Goal: Information Seeking & Learning: Learn about a topic

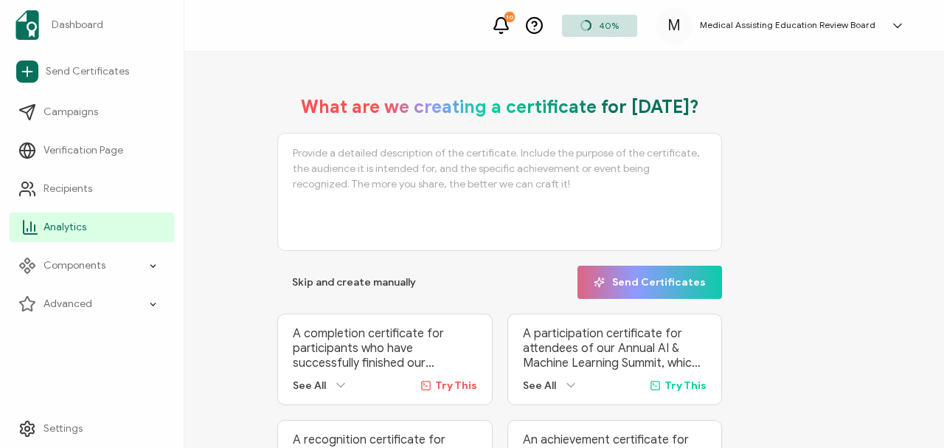
click at [57, 226] on span "Analytics" at bounding box center [65, 227] width 43 height 15
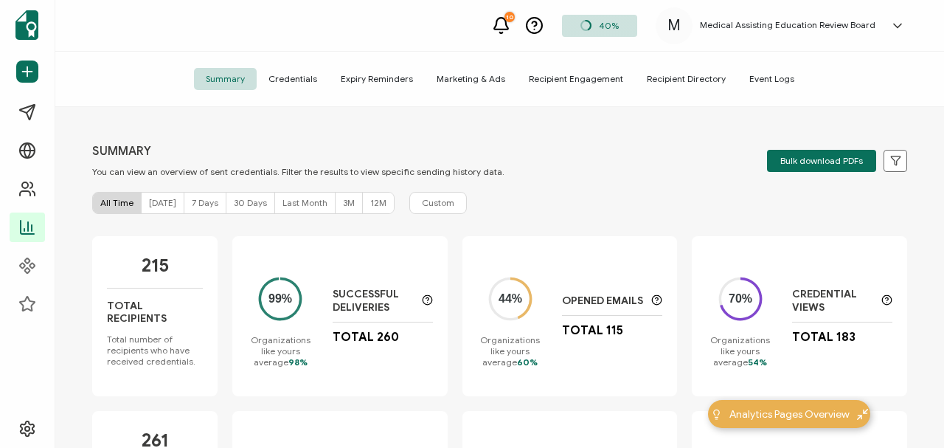
click at [192, 201] on span "7 Days" at bounding box center [205, 202] width 27 height 11
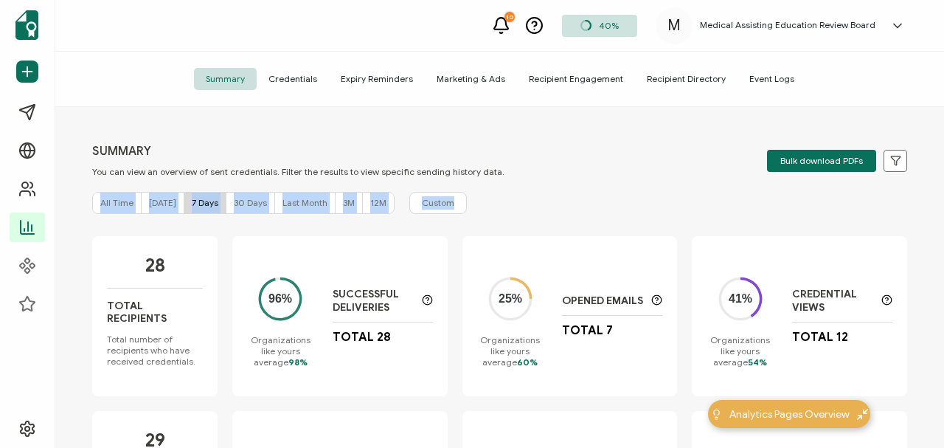
drag, startPoint x: 943, startPoint y: 158, endPoint x: 935, endPoint y: 198, distance: 40.6
click at [935, 199] on div "SUMMARY You can view an overview of sent credentials. Filter the results to vie…" at bounding box center [499, 279] width 888 height 344
drag, startPoint x: 937, startPoint y: 177, endPoint x: 935, endPoint y: 197, distance: 20.0
click at [935, 197] on div "SUMMARY You can view an overview of sent credentials. Filter the results to vie…" at bounding box center [499, 279] width 888 height 344
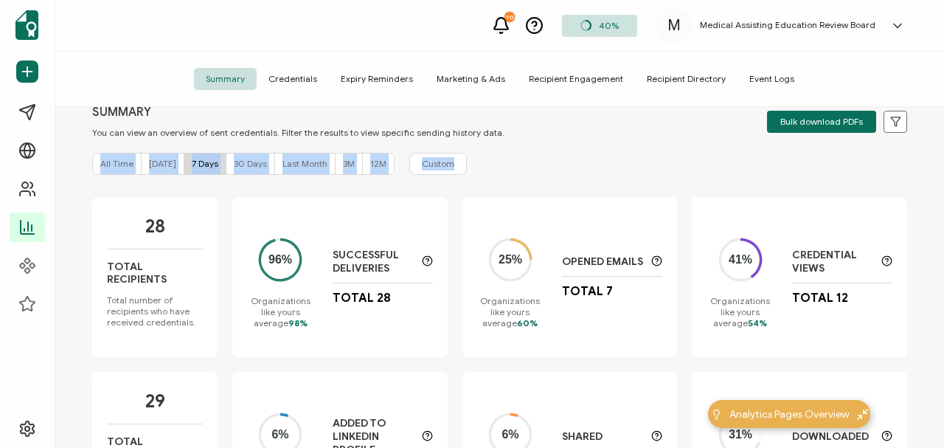
scroll to position [43, 0]
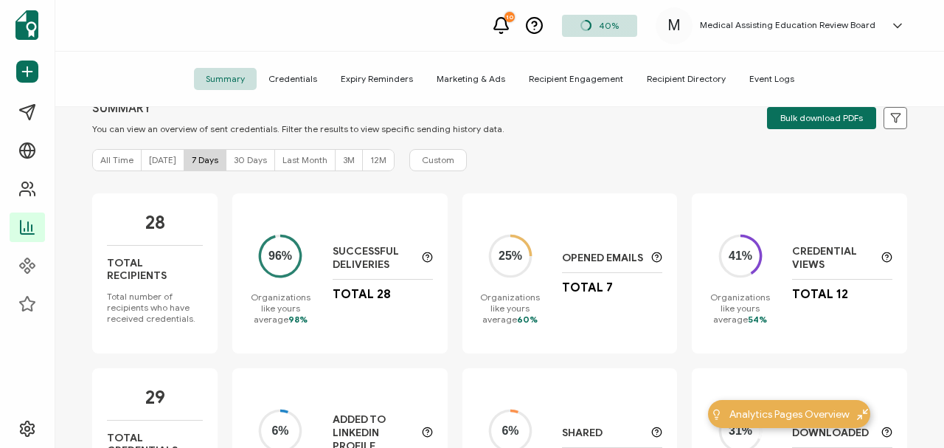
click at [336, 255] on p "Successful Deliveries" at bounding box center [374, 258] width 82 height 27
click at [349, 285] on div "Successful Deliveries Total 28" at bounding box center [383, 273] width 100 height 57
click at [280, 262] on circle at bounding box center [280, 255] width 31 height 31
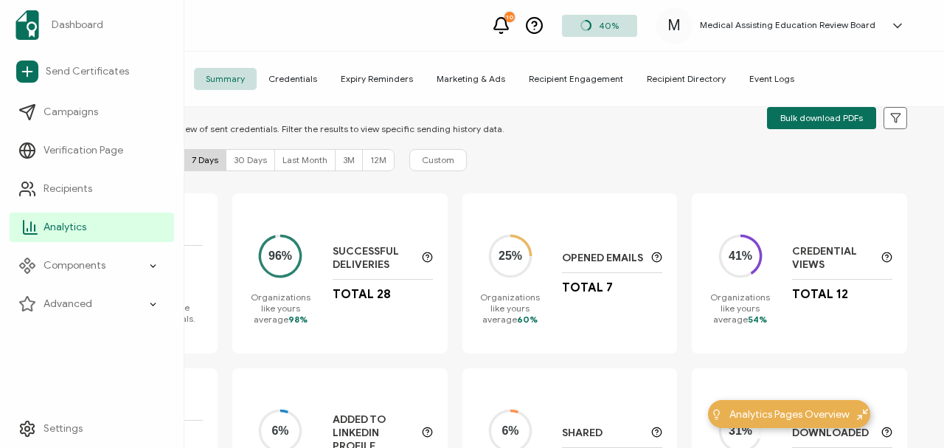
click at [84, 224] on span "Analytics" at bounding box center [65, 227] width 43 height 15
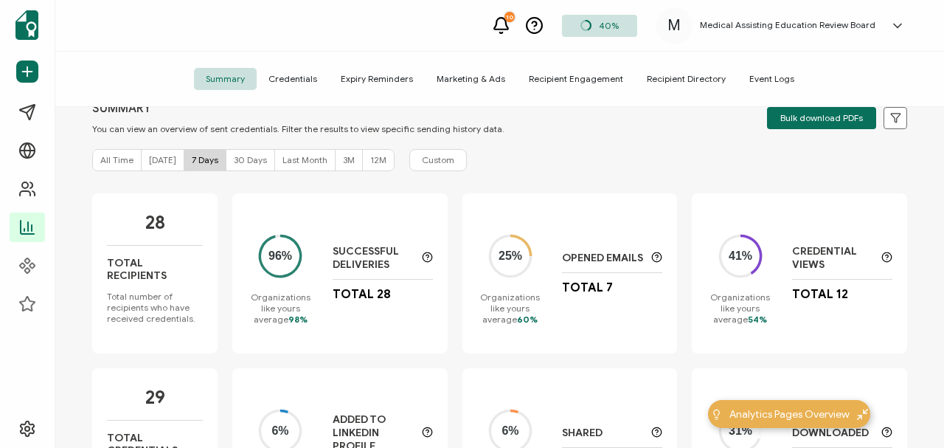
click at [503, 214] on div "25% Organizations like yours average 60% Opened Emails Total 7" at bounding box center [569, 273] width 215 height 160
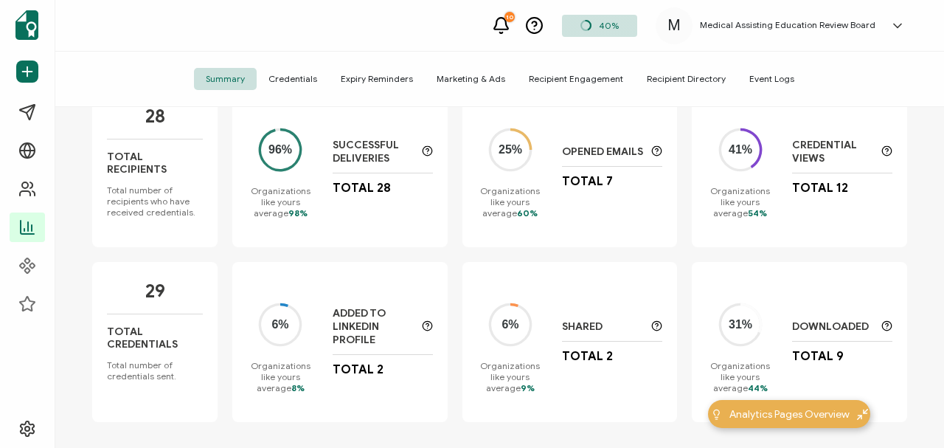
scroll to position [156, 0]
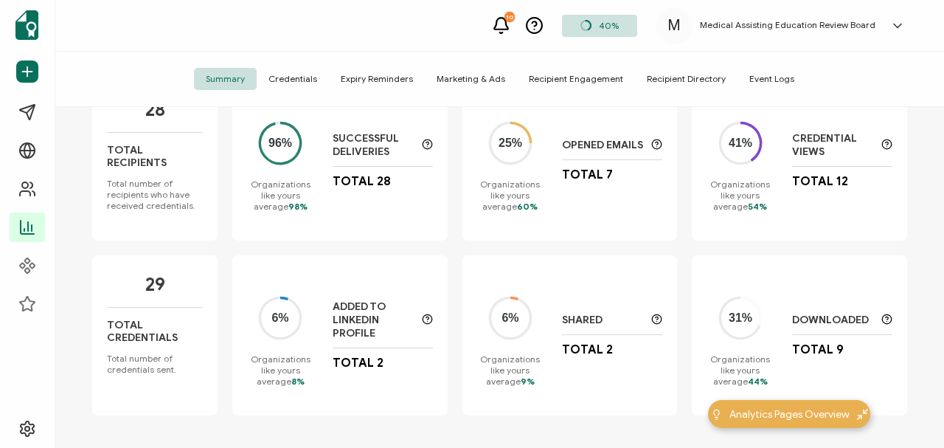
click at [152, 157] on div "Total Recipients" at bounding box center [155, 161] width 96 height 34
drag, startPoint x: 943, startPoint y: 236, endPoint x: 941, endPoint y: 248, distance: 12.7
click at [941, 248] on div "SUMMARY You can view an overview of sent credentials. Filter the results to vie…" at bounding box center [499, 279] width 888 height 344
click at [289, 252] on div "28 Total Recipients Total number of recipients who have received credentials. 9…" at bounding box center [499, 254] width 815 height 349
click at [791, 414] on span "Analytics Pages Overview" at bounding box center [789, 413] width 120 height 15
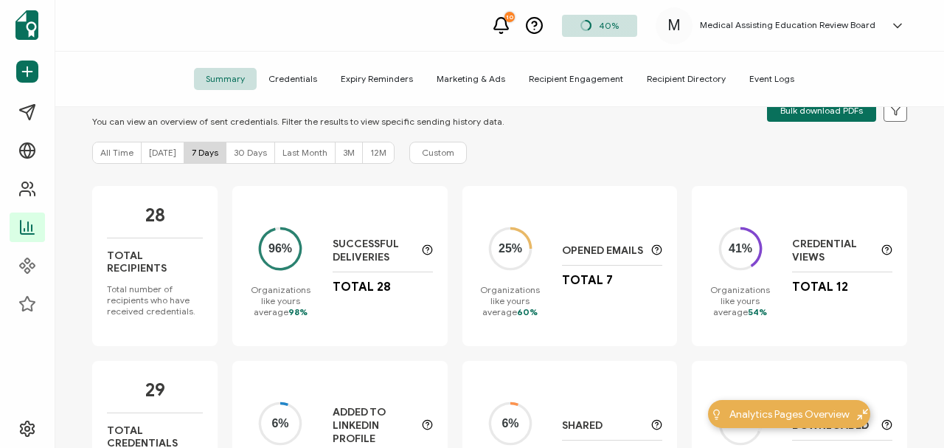
scroll to position [0, 0]
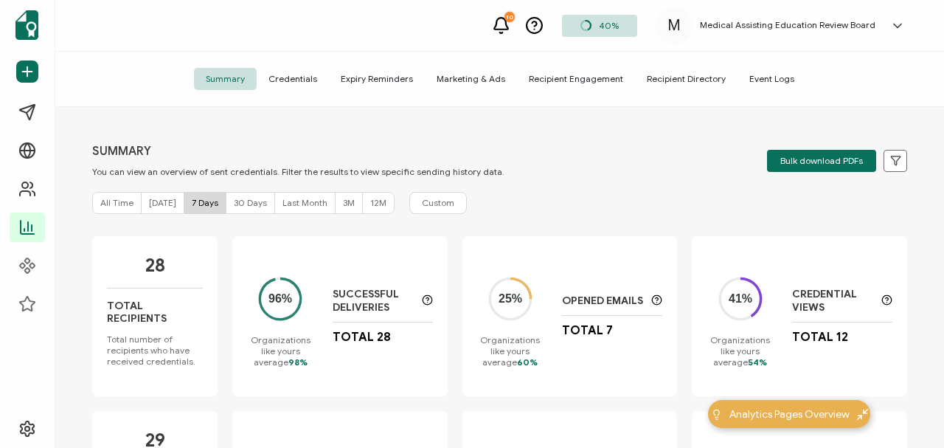
click at [296, 75] on span "Credentials" at bounding box center [293, 79] width 72 height 22
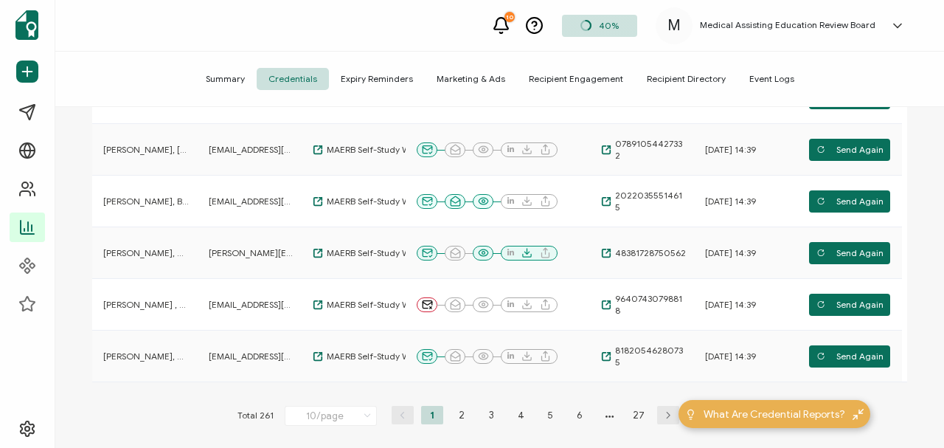
scroll to position [453, 0]
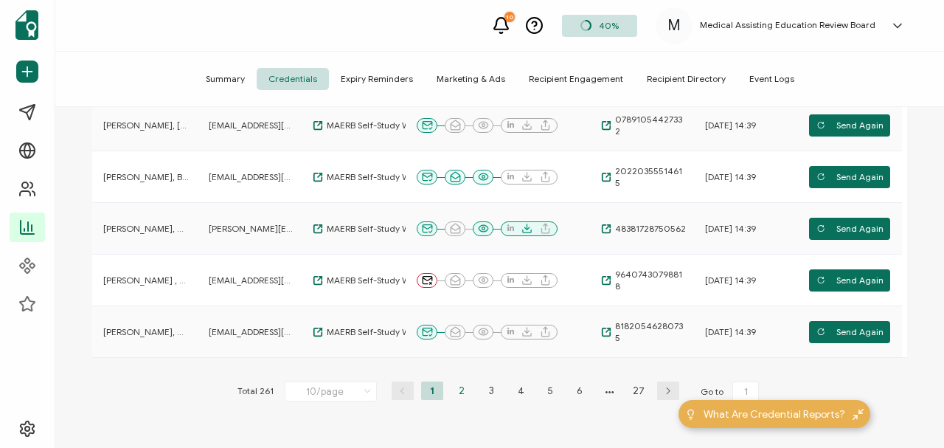
click at [456, 389] on li "2" at bounding box center [461, 390] width 22 height 18
type input "2"
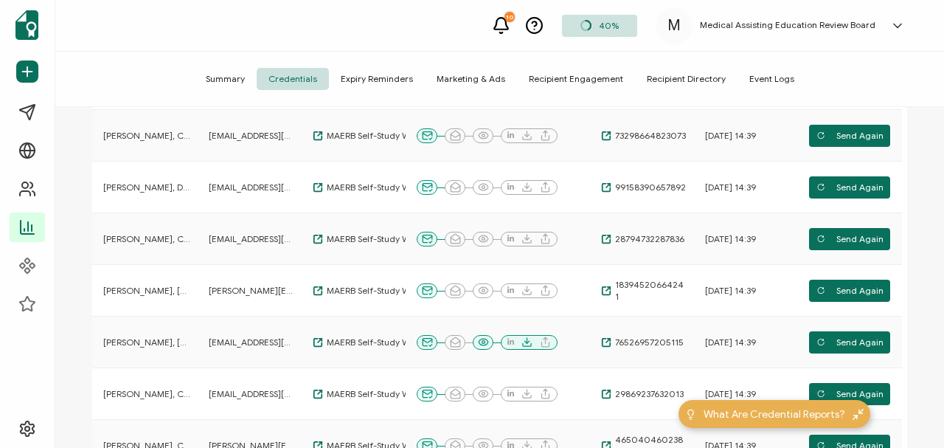
scroll to position [313, 0]
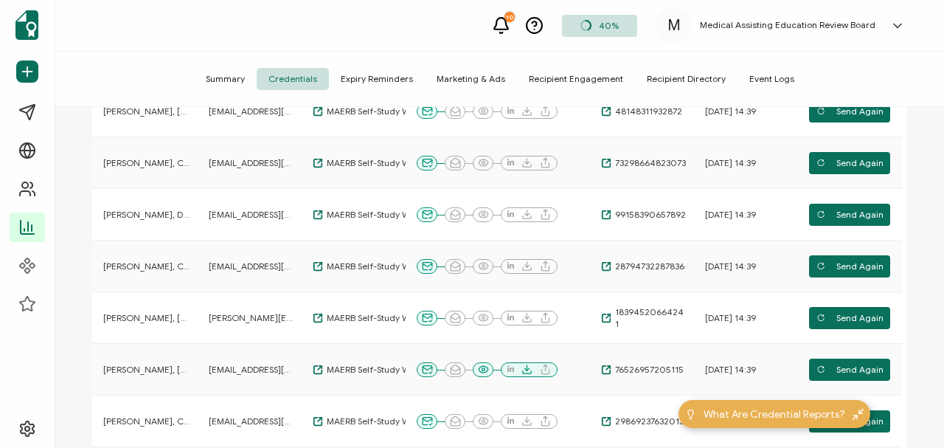
drag, startPoint x: 943, startPoint y: 246, endPoint x: 925, endPoint y: 152, distance: 96.0
click at [925, 152] on div "CREDENTIALS You can view an overview of issued credentials. Filter the results …" at bounding box center [499, 279] width 888 height 344
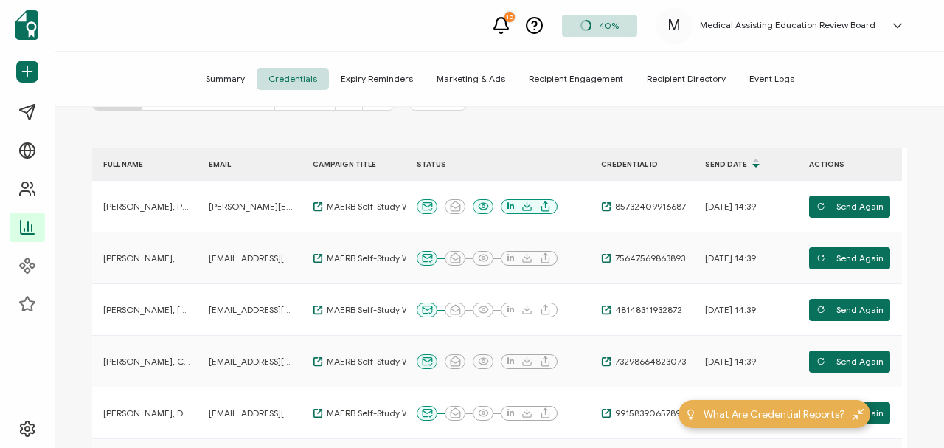
scroll to position [0, 0]
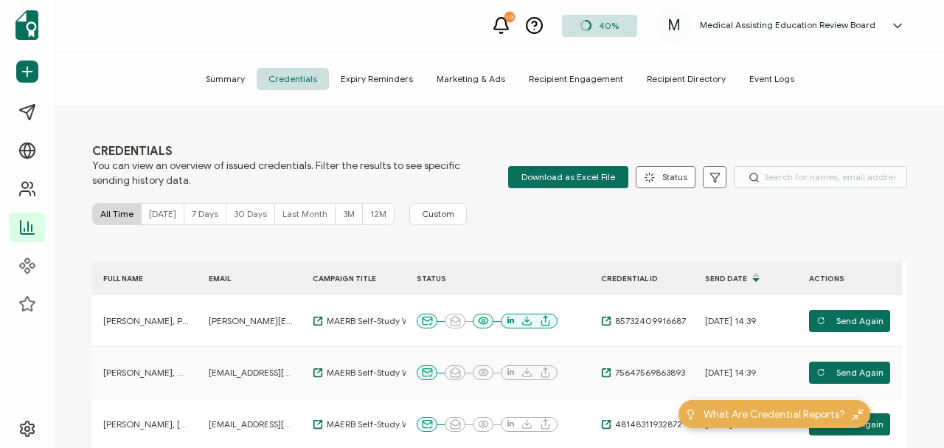
click at [230, 77] on span "Summary" at bounding box center [225, 79] width 63 height 22
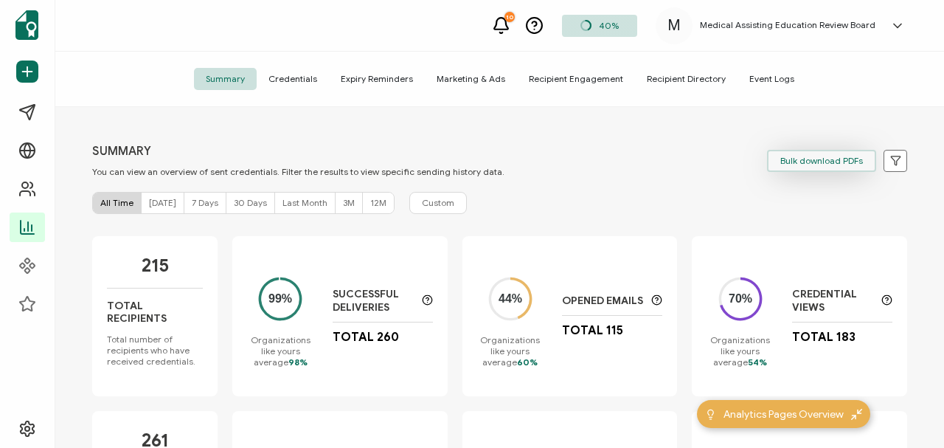
click at [807, 158] on span "Bulk download PDFs" at bounding box center [821, 160] width 83 height 9
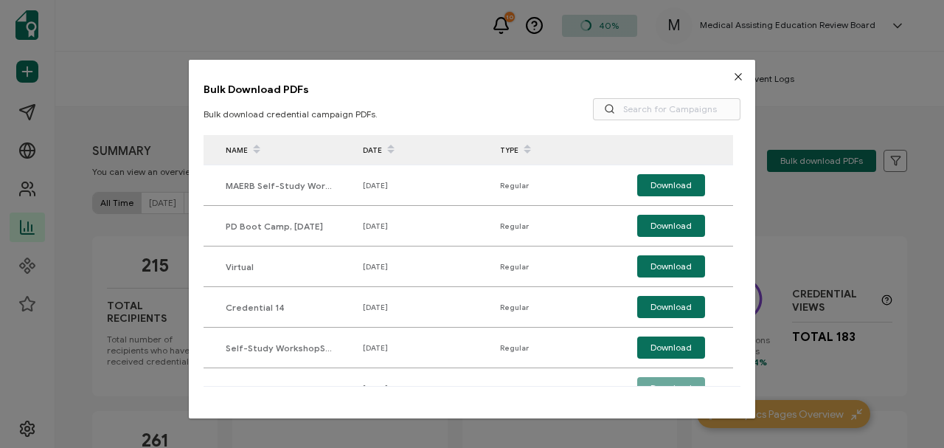
click at [732, 74] on icon "Close" at bounding box center [738, 77] width 12 height 12
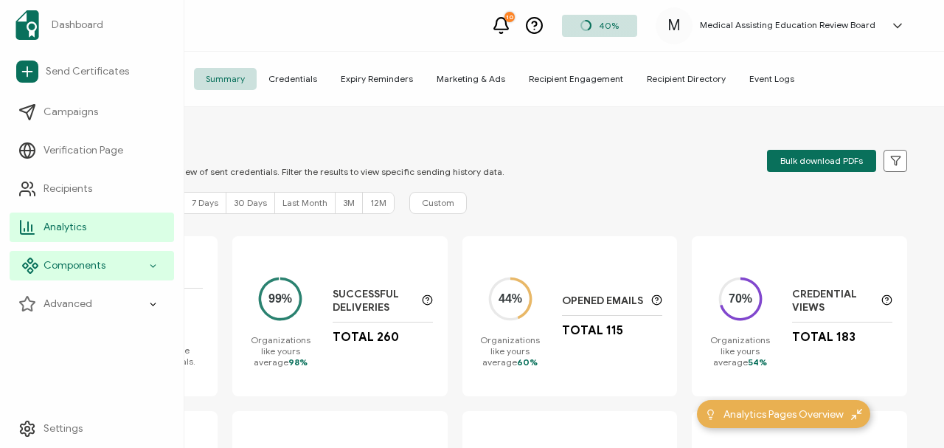
click at [75, 261] on span "Components" at bounding box center [75, 265] width 62 height 15
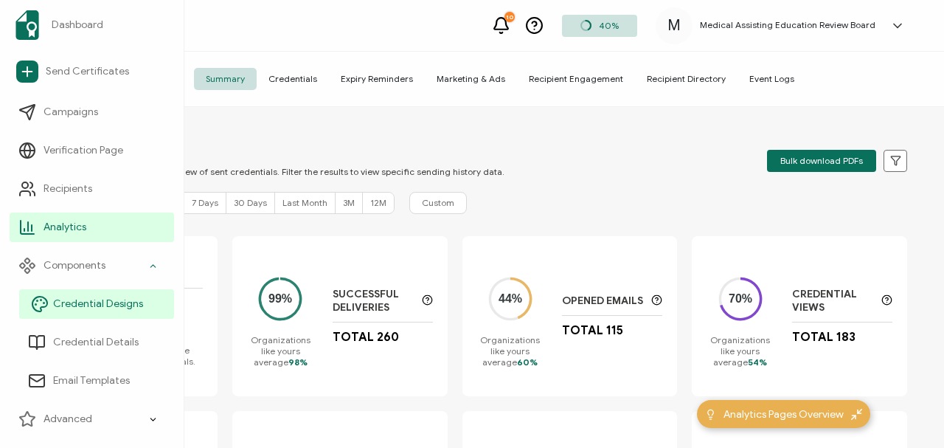
click at [83, 305] on span "Credential Designs" at bounding box center [98, 303] width 90 height 15
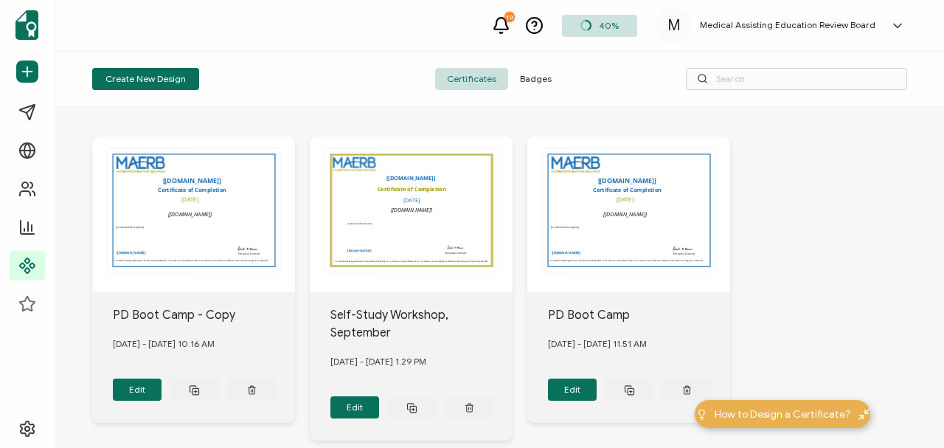
click at [535, 78] on span "Badges" at bounding box center [535, 79] width 55 height 22
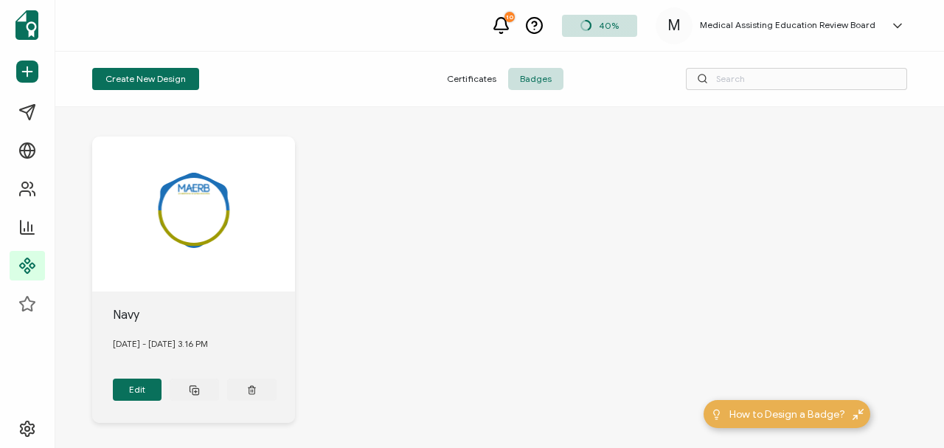
click at [474, 79] on span "Certificates" at bounding box center [471, 79] width 73 height 22
